Goal: Task Accomplishment & Management: Manage account settings

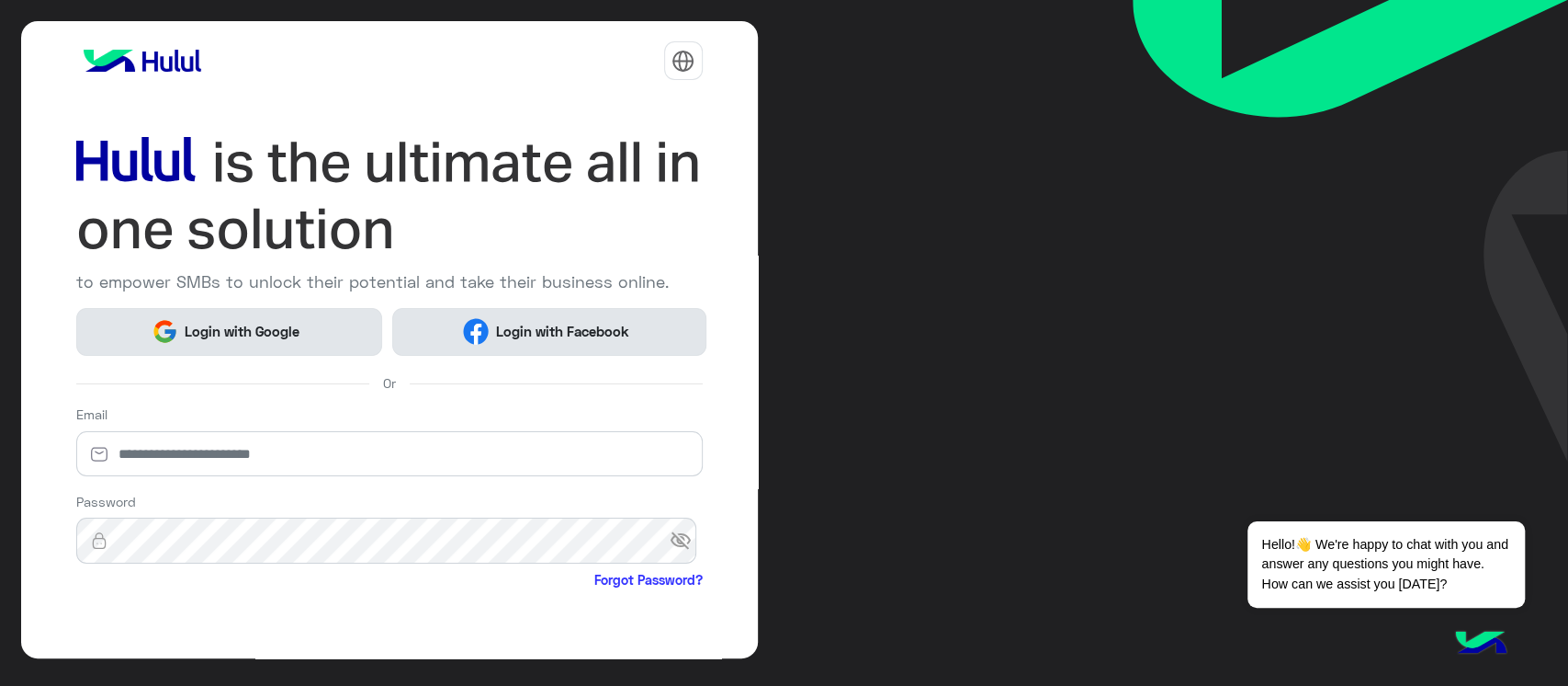
drag, startPoint x: 448, startPoint y: 318, endPoint x: 332, endPoint y: 333, distance: 117.0
click at [406, 314] on button "Login with Facebook" at bounding box center [549, 332] width 313 height 48
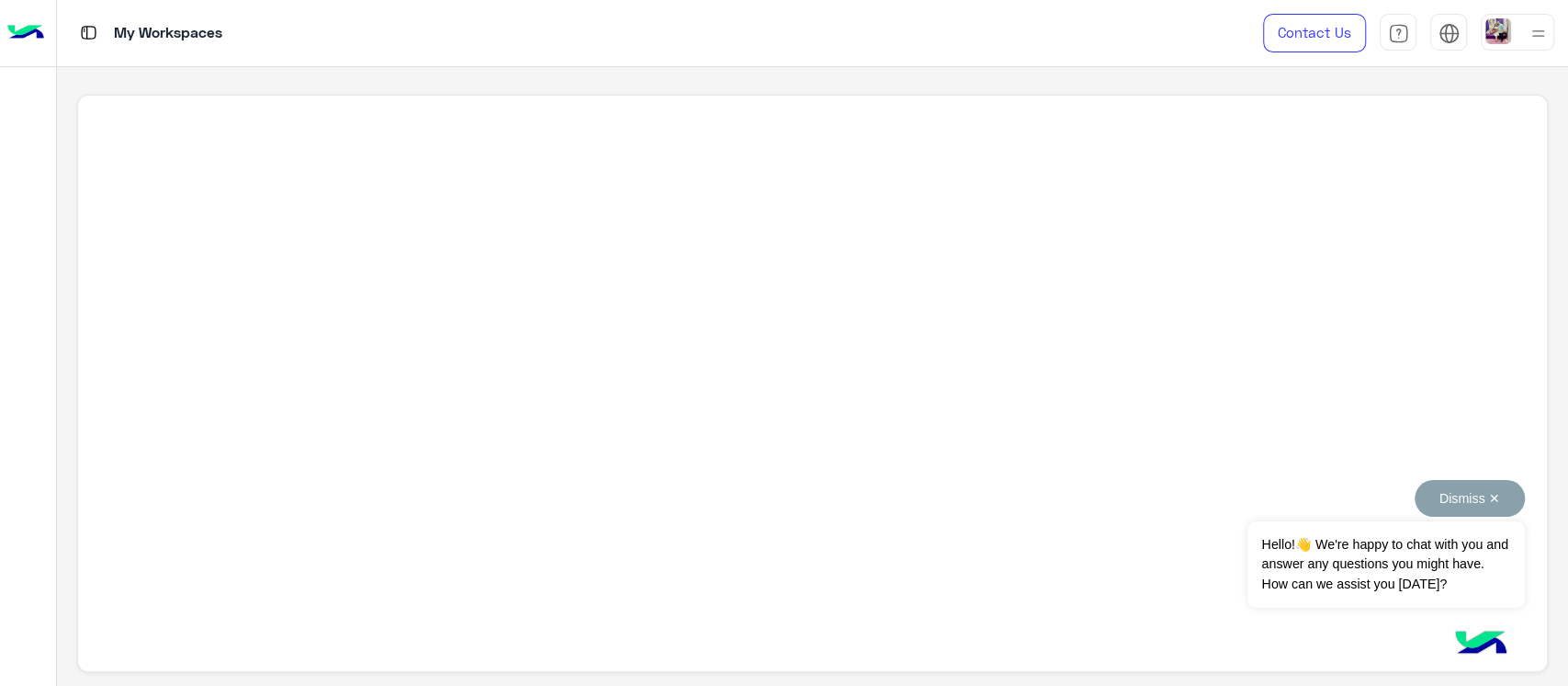
click at [1496, 502] on button "Dismiss ✕" at bounding box center [1469, 498] width 111 height 37
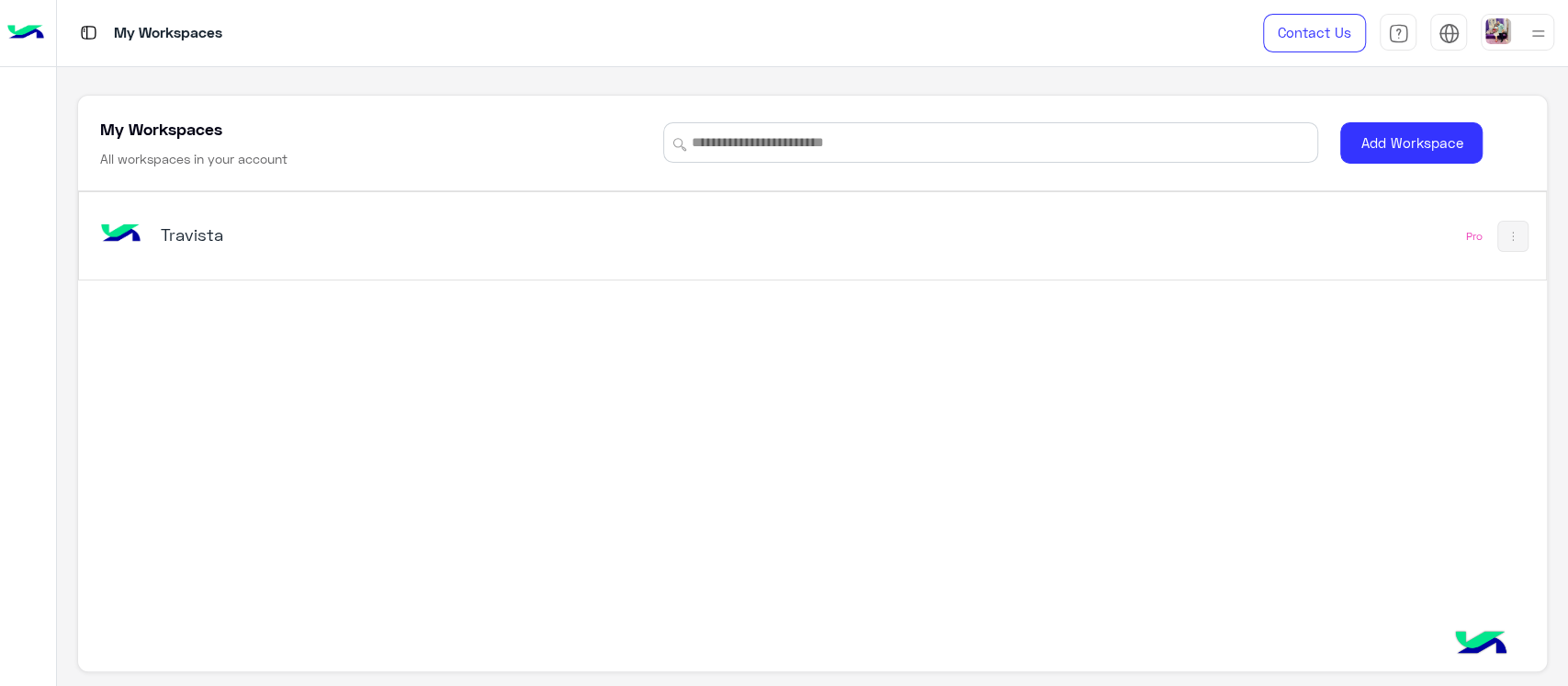
click at [178, 238] on h5 "Travista" at bounding box center [418, 234] width 515 height 23
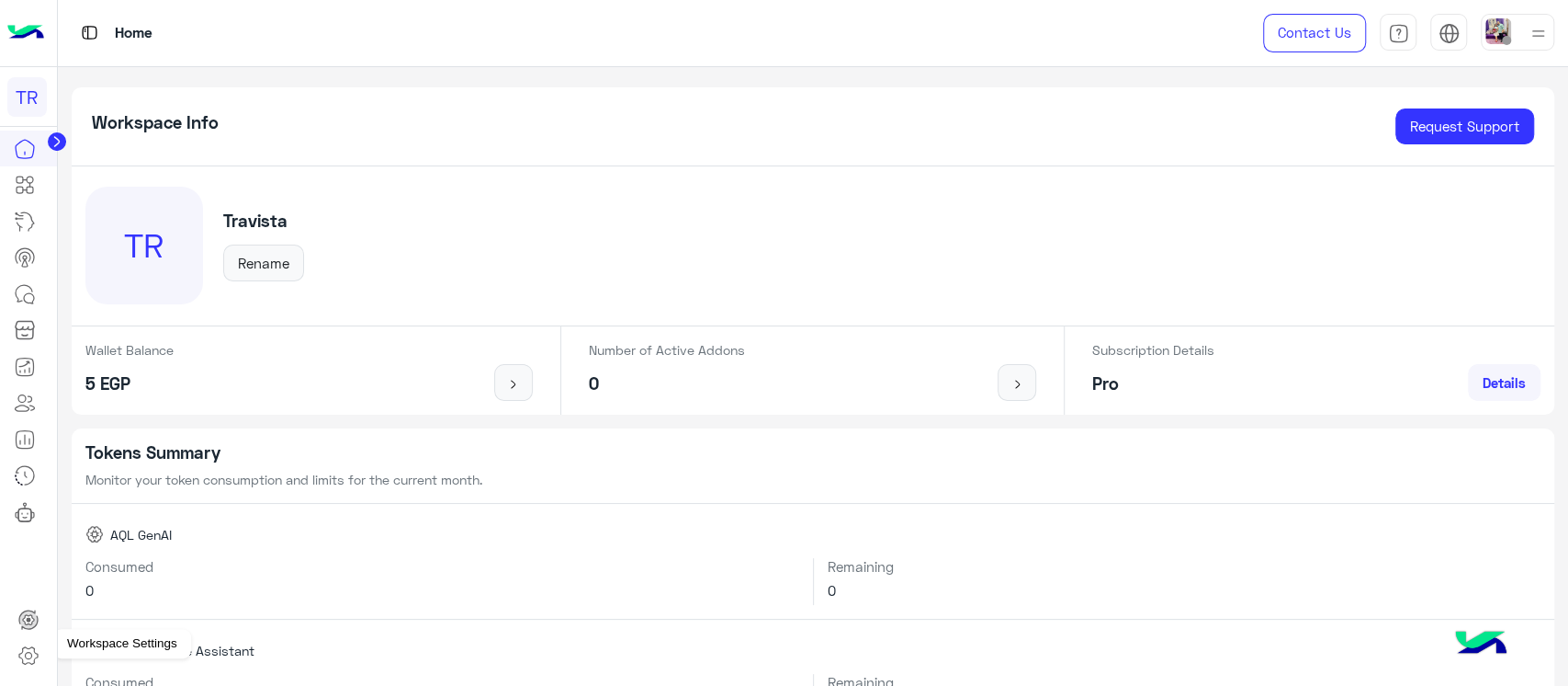
click at [27, 660] on icon at bounding box center [28, 655] width 22 height 23
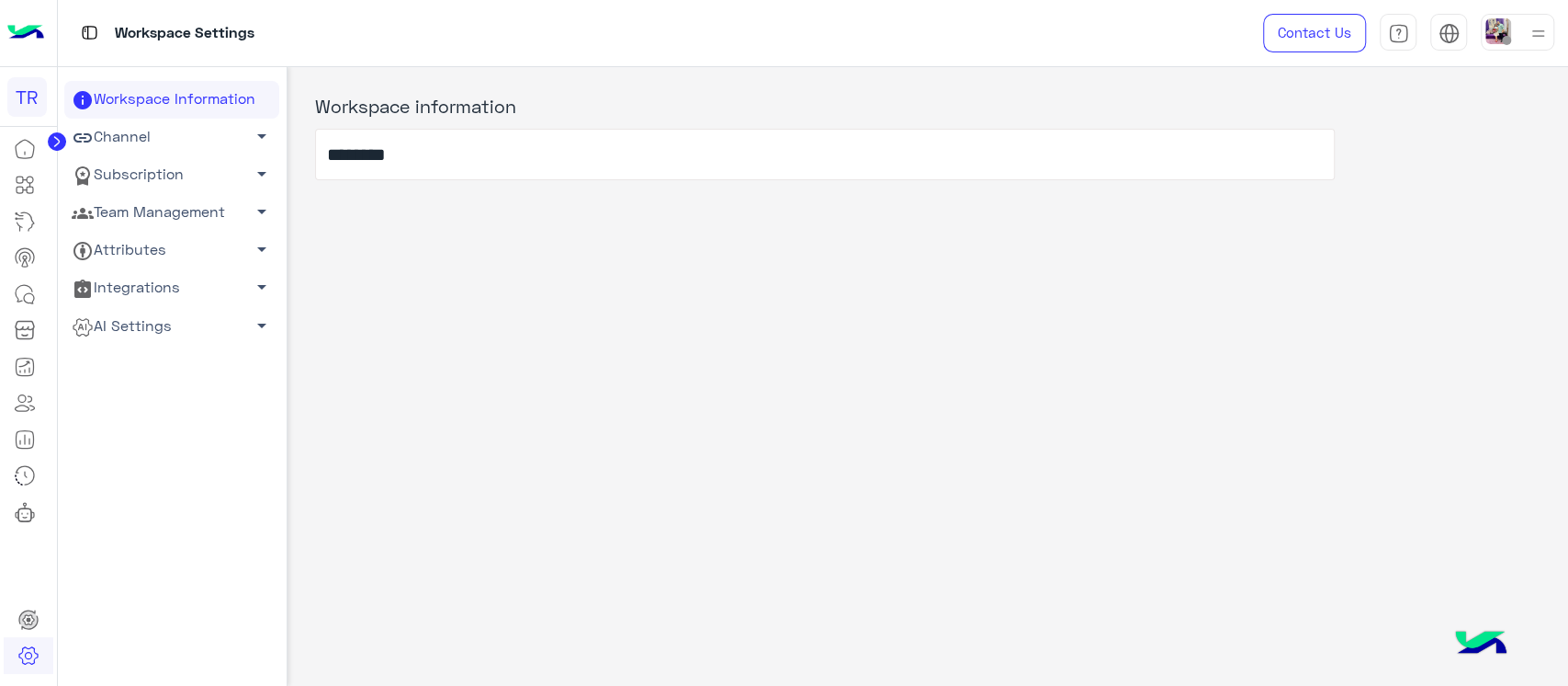
click at [113, 135] on link "Channel arrow_drop_down" at bounding box center [172, 137] width 215 height 38
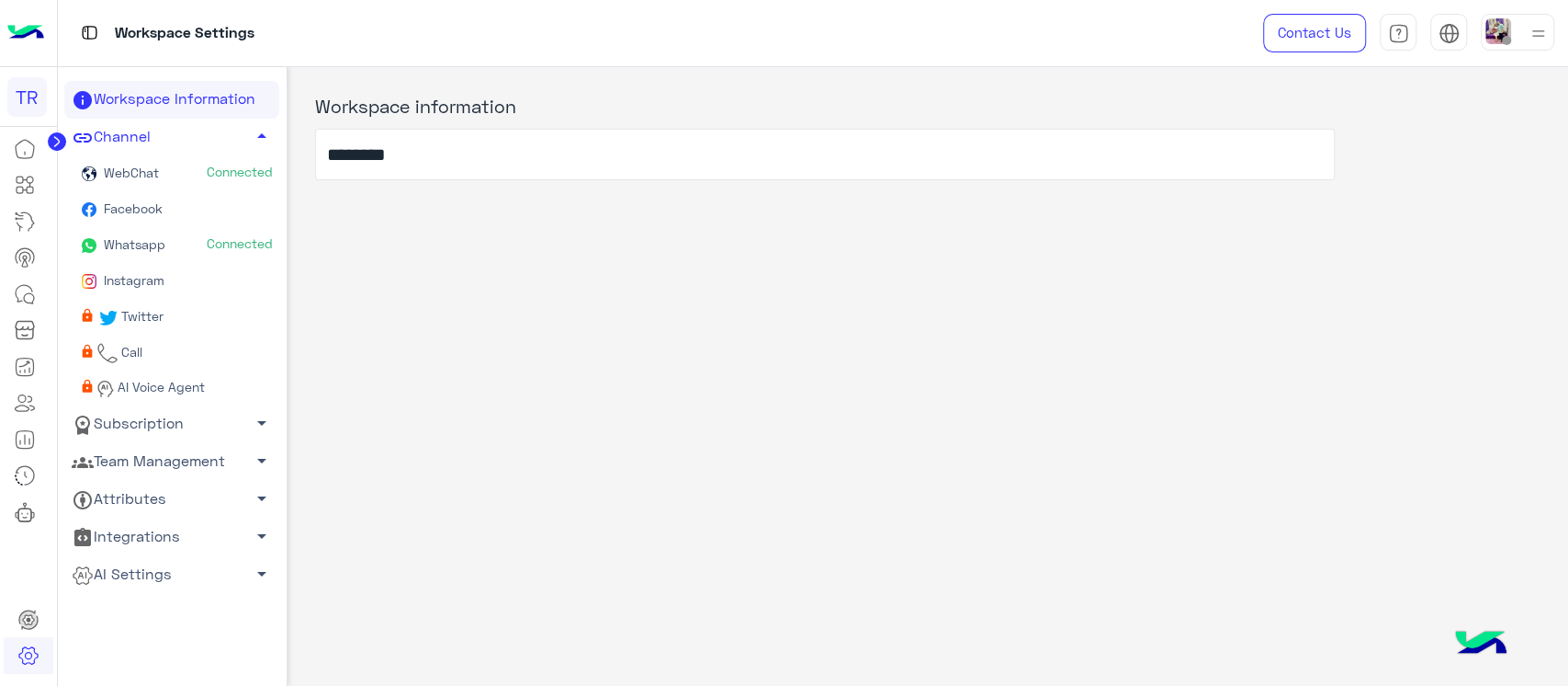
click at [137, 251] on link "Whatsapp Connected" at bounding box center [172, 246] width 215 height 36
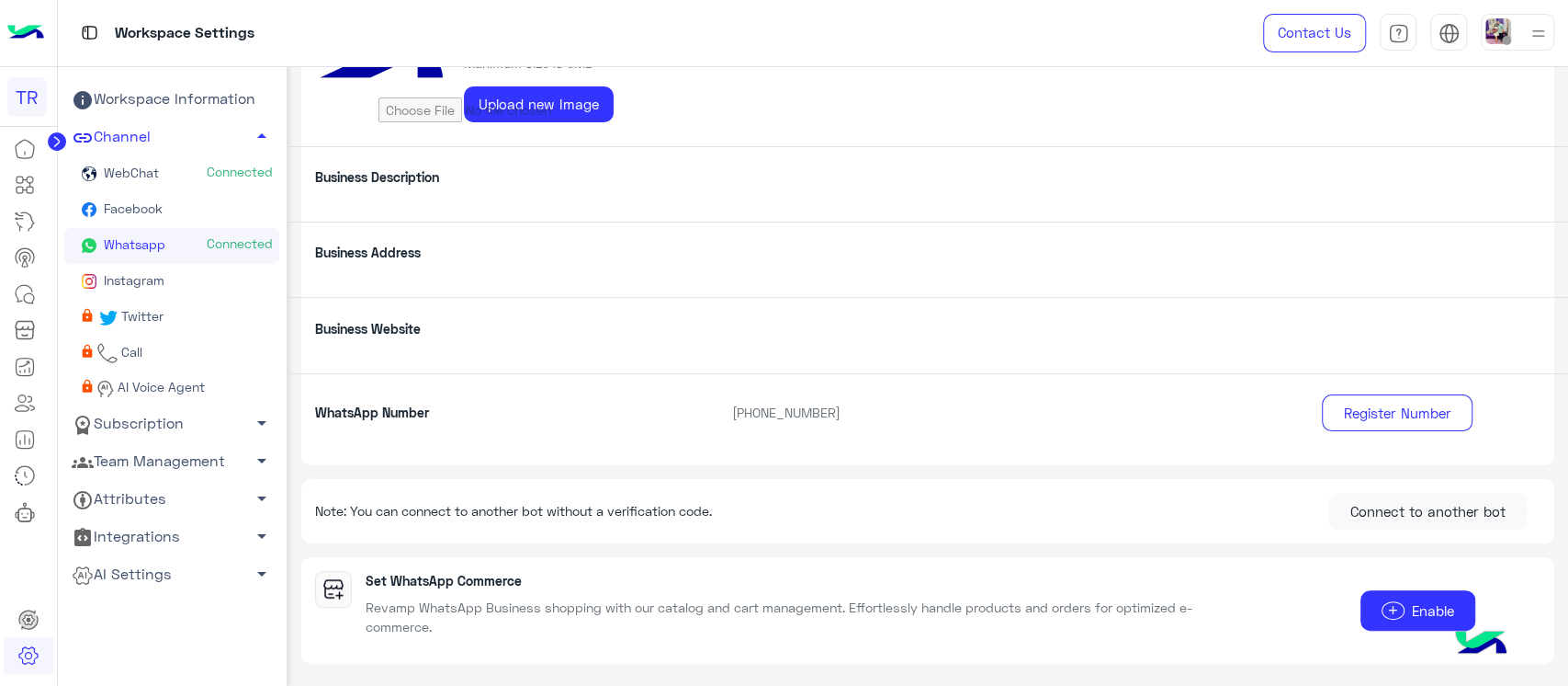
scroll to position [122, 0]
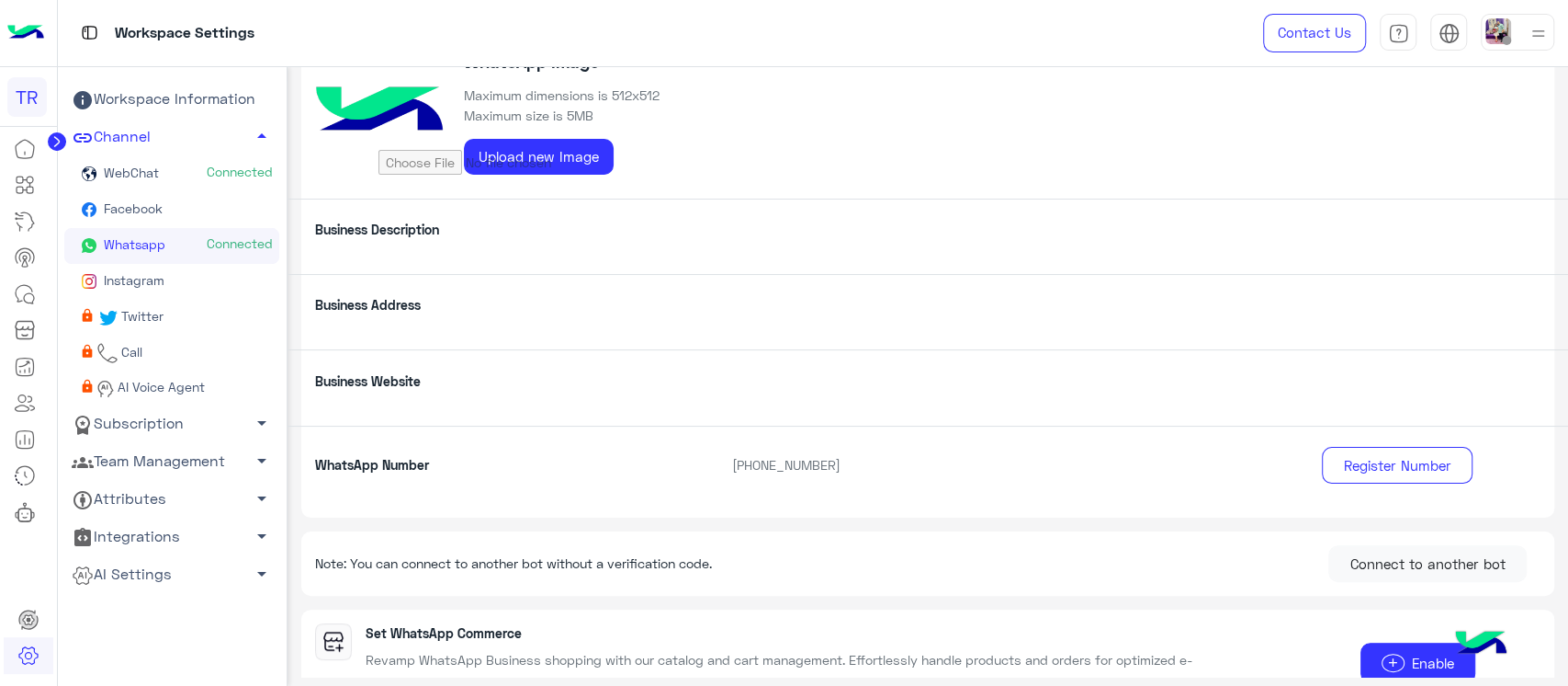
click at [805, 467] on p "+20 10 96388552" at bounding box center [979, 465] width 522 height 20
click at [906, 473] on p "+20 10 96388552" at bounding box center [979, 465] width 522 height 20
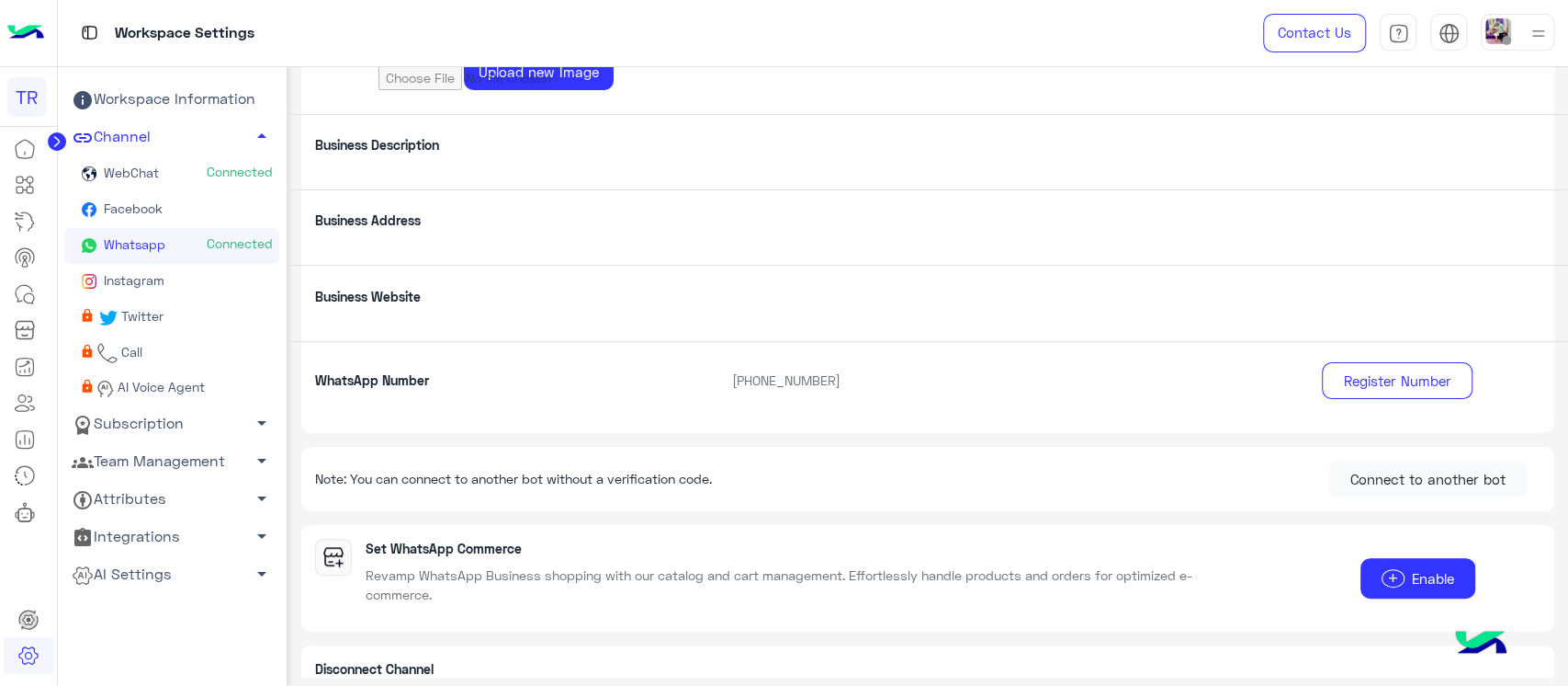
scroll to position [307, 0]
